Goal: Information Seeking & Learning: Find specific page/section

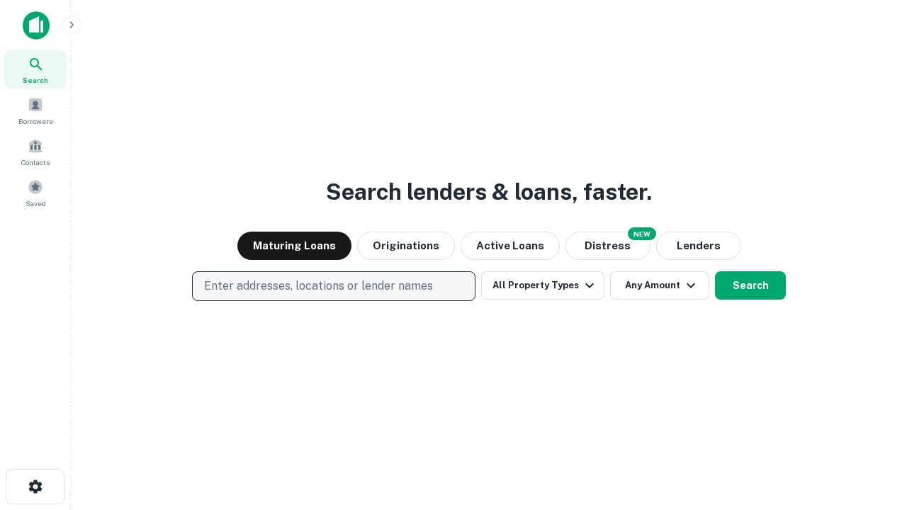
click at [333, 286] on p "Enter addresses, locations or lender names" at bounding box center [318, 286] width 229 height 17
type input "**********"
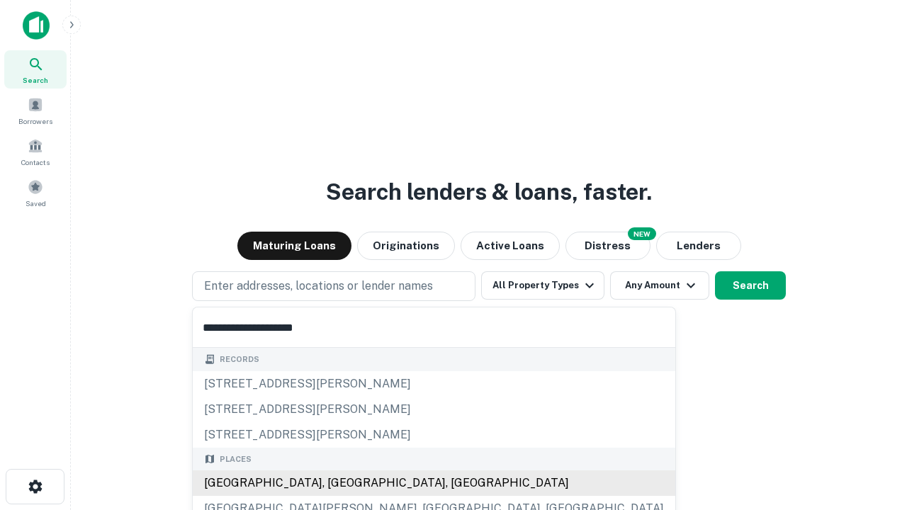
click at [339, 483] on div "[GEOGRAPHIC_DATA], [GEOGRAPHIC_DATA], [GEOGRAPHIC_DATA]" at bounding box center [434, 484] width 483 height 26
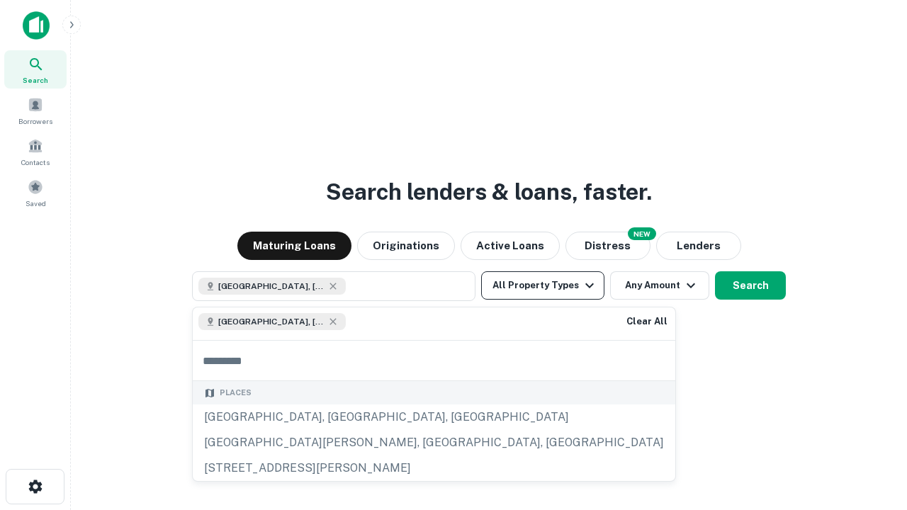
click at [543, 286] on button "All Property Types" at bounding box center [542, 285] width 123 height 28
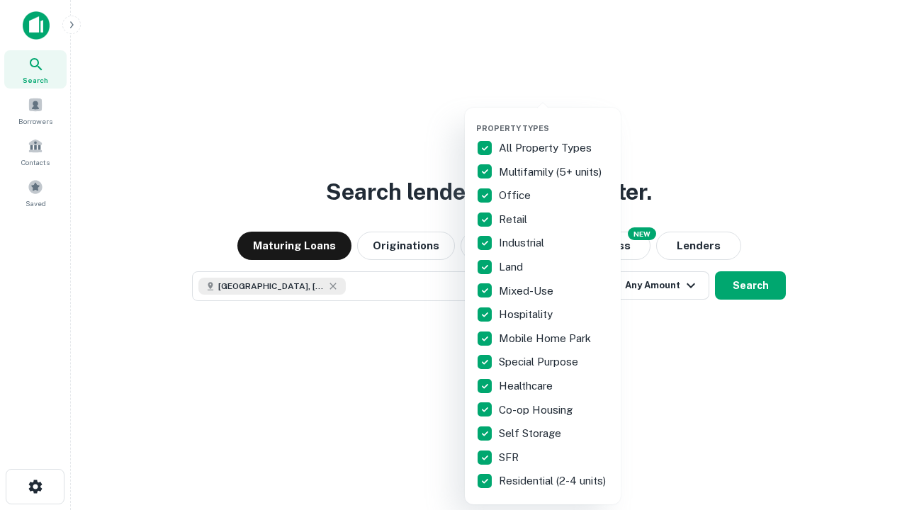
click at [554, 119] on button "button" at bounding box center [554, 119] width 156 height 1
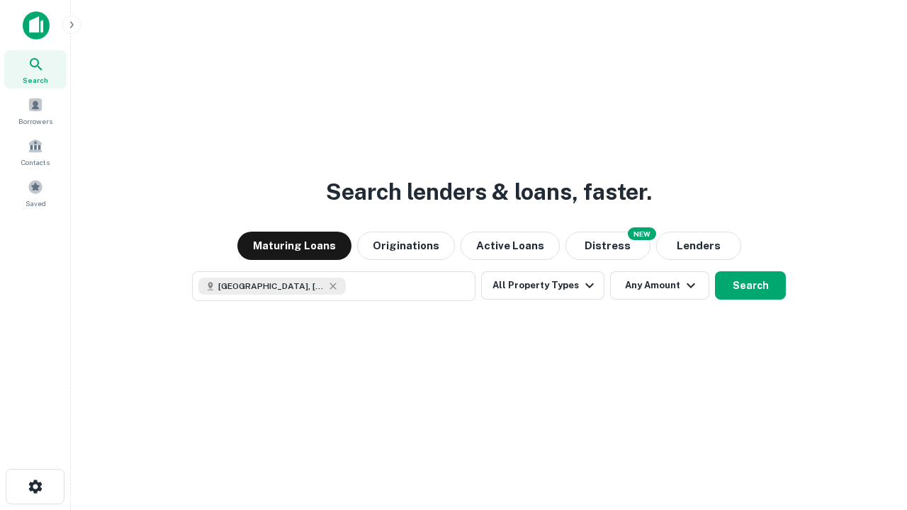
scroll to position [23, 0]
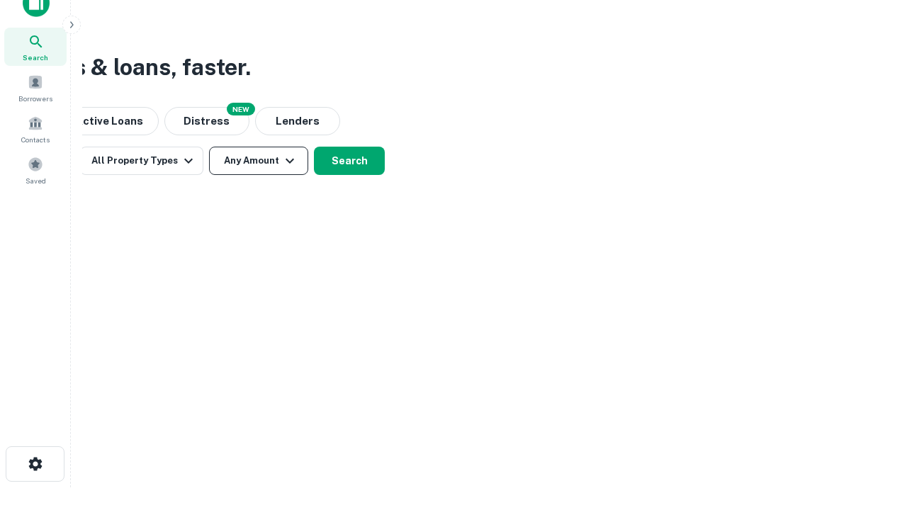
click at [259, 161] on button "Any Amount" at bounding box center [258, 161] width 99 height 28
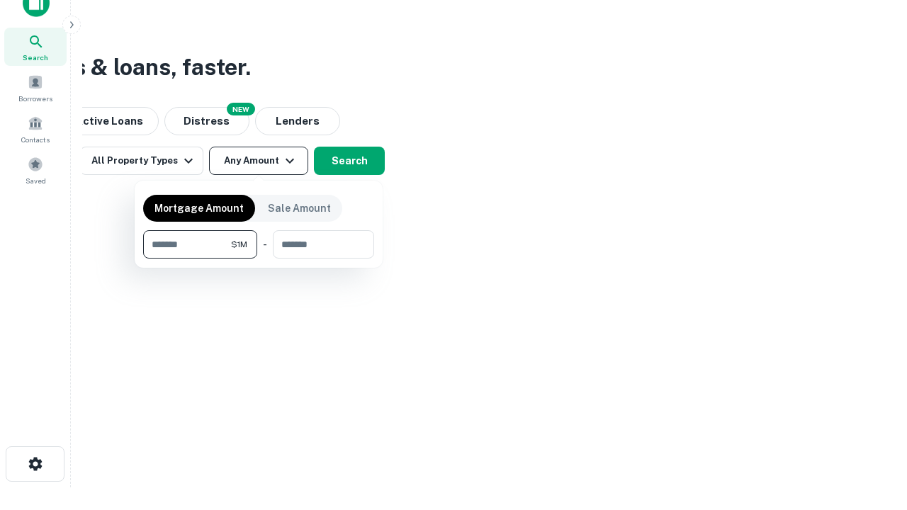
type input "*******"
click at [259, 259] on button "button" at bounding box center [258, 259] width 231 height 1
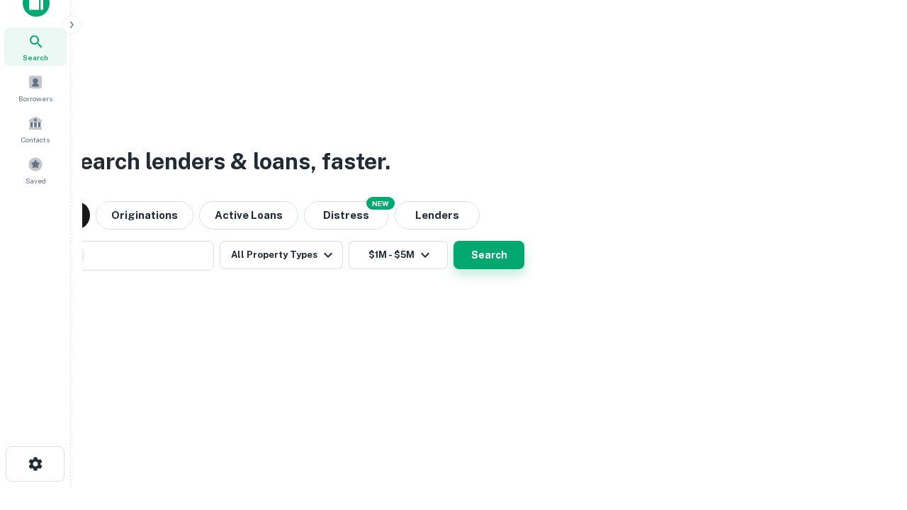
click at [454, 241] on button "Search" at bounding box center [489, 255] width 71 height 28
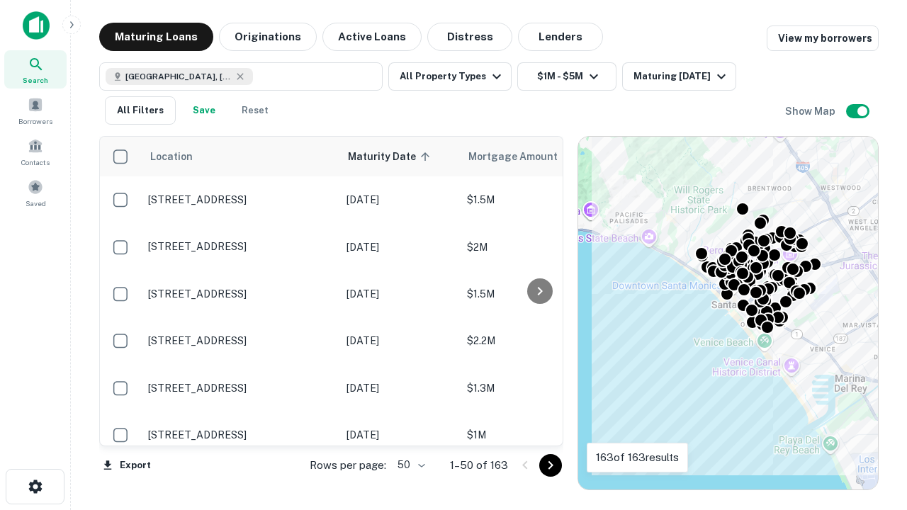
click at [409, 465] on body "Search Borrowers Contacts Saved Maturing Loans Originations Active Loans Distre…" at bounding box center [453, 255] width 907 height 510
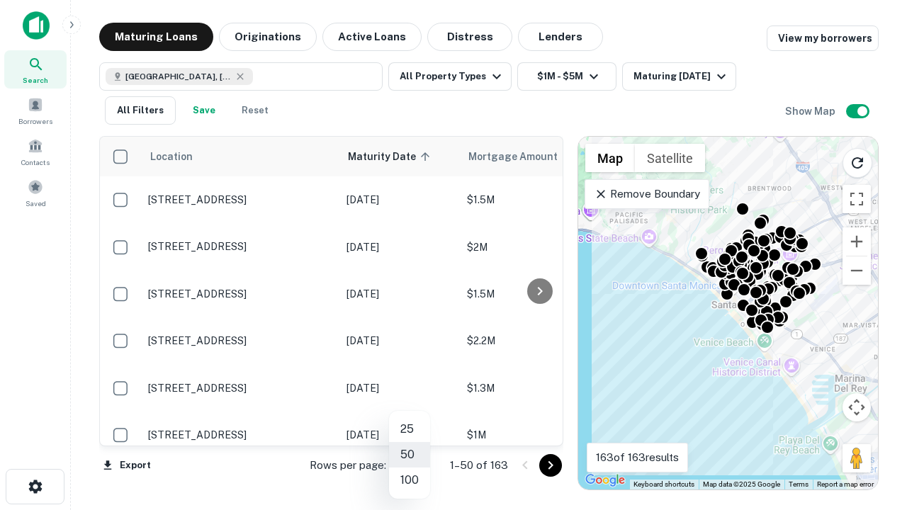
click at [410, 429] on li "25" at bounding box center [409, 430] width 41 height 26
